Goal: Task Accomplishment & Management: Manage account settings

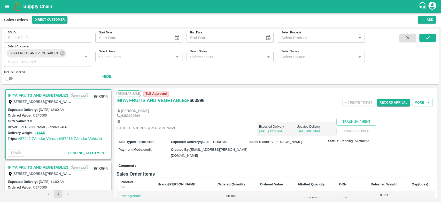
scroll to position [2, 0]
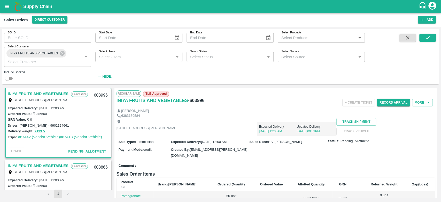
click at [61, 51] on icon at bounding box center [62, 53] width 5 height 5
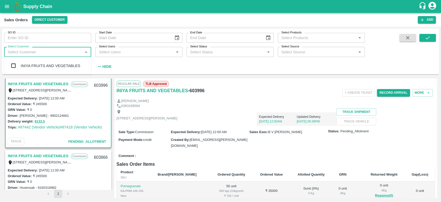
drag, startPoint x: 0, startPoint y: 0, endPoint x: 61, endPoint y: 51, distance: 79.9
click at [61, 51] on input "Select Customer" at bounding box center [44, 51] width 76 height 7
type input "green"
click at [18, 76] on input "checkbox" at bounding box center [13, 79] width 10 height 10
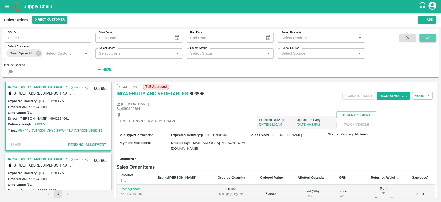
click at [428, 39] on icon "submit" at bounding box center [428, 38] width 6 height 6
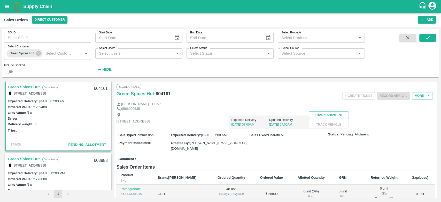
click at [10, 86] on link "Green Spices Hut" at bounding box center [24, 87] width 32 height 7
click at [418, 97] on button "More" at bounding box center [422, 95] width 21 height 7
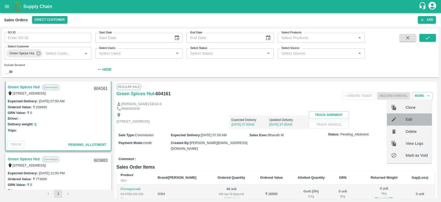
click at [409, 118] on span "Edit" at bounding box center [417, 119] width 22 height 6
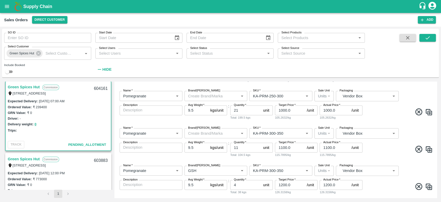
scroll to position [211, 0]
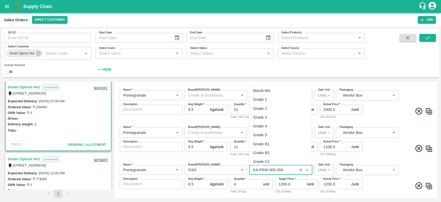
click at [285, 170] on input "SKU   *" at bounding box center [273, 169] width 44 height 7
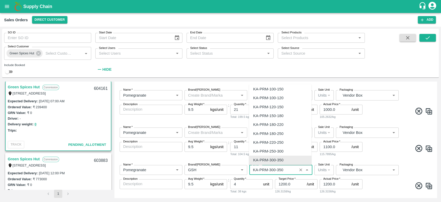
click at [285, 170] on input "SKU   *" at bounding box center [273, 169] width 44 height 7
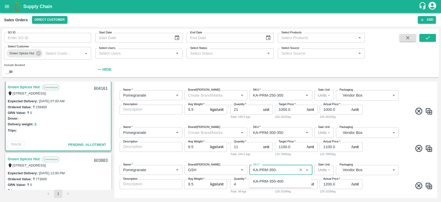
click at [280, 182] on div "KA-PRM-350-400" at bounding box center [268, 181] width 30 height 6
type input "KA-PRM-350-400"
click at [374, 183] on span at bounding box center [399, 186] width 70 height 10
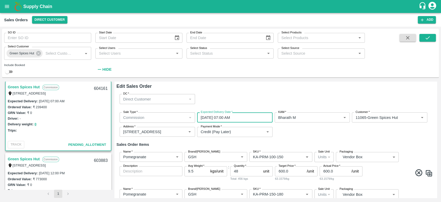
click at [246, 116] on input "[DATE] 07:00 AM" at bounding box center [233, 117] width 72 height 10
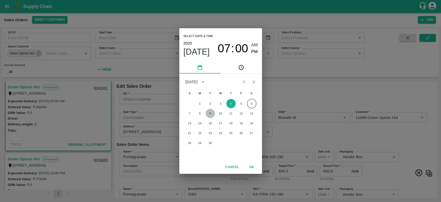
click at [210, 114] on button "9" at bounding box center [210, 113] width 9 height 9
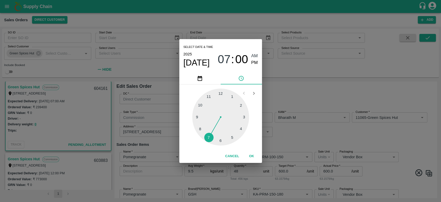
click at [208, 96] on div at bounding box center [220, 116] width 57 height 57
click at [253, 63] on span "PM" at bounding box center [254, 62] width 7 height 7
type input "[DATE] 11:00 PM"
click at [253, 155] on button "OK" at bounding box center [252, 156] width 17 height 9
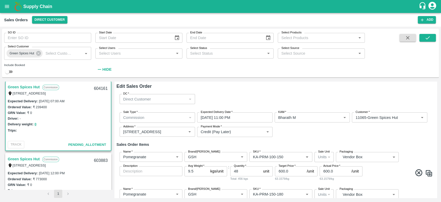
click at [296, 140] on div "Sale Type   * Commission 2 Sale Type Expected Delivery Date   * [DATE] 11:00 PM…" at bounding box center [276, 124] width 319 height 33
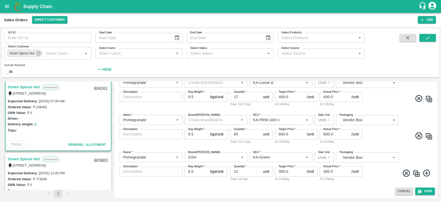
scroll to position [372, 0]
click at [415, 172] on img at bounding box center [417, 173] width 8 height 8
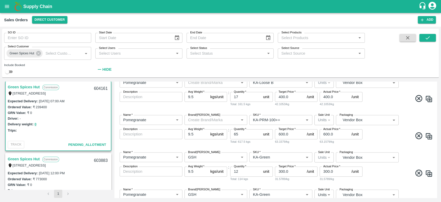
scroll to position [410, 0]
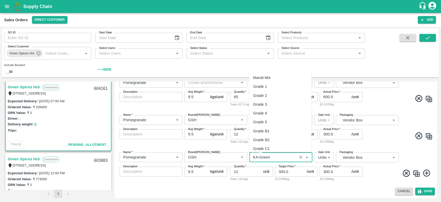
click at [272, 156] on input "SKU   *" at bounding box center [273, 157] width 44 height 7
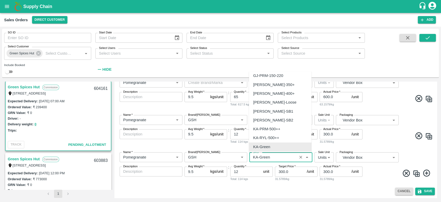
click at [272, 156] on input "SKU   *" at bounding box center [273, 157] width 44 height 7
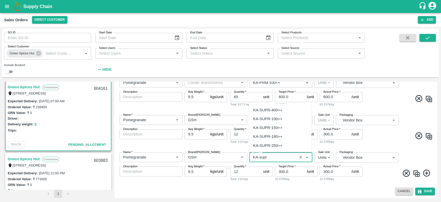
click at [259, 118] on div "KA-SUPR-100++" at bounding box center [267, 119] width 29 height 6
type input "KA-SUPR-100++"
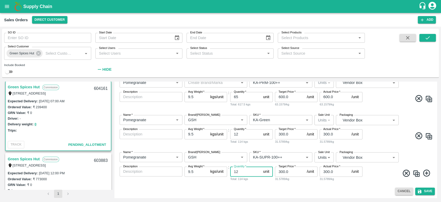
drag, startPoint x: 243, startPoint y: 172, endPoint x: 233, endPoint y: 173, distance: 9.6
click at [233, 173] on input "12" at bounding box center [245, 171] width 31 height 10
type input "6"
drag, startPoint x: 241, startPoint y: 134, endPoint x: 232, endPoint y: 135, distance: 9.1
click at [232, 135] on input "12" at bounding box center [245, 134] width 31 height 10
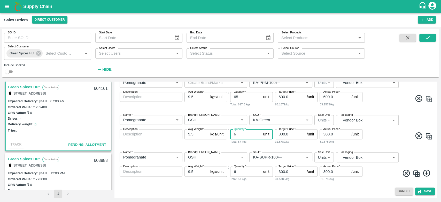
type input "6"
click at [337, 186] on div "Edit Sales Order DC   * Direct Customer 6 DC Sale Type   * Commission 2 Sale Ty…" at bounding box center [276, 139] width 323 height 116
click at [427, 191] on button "Save" at bounding box center [426, 190] width 20 height 7
